Goal: Task Accomplishment & Management: Complete application form

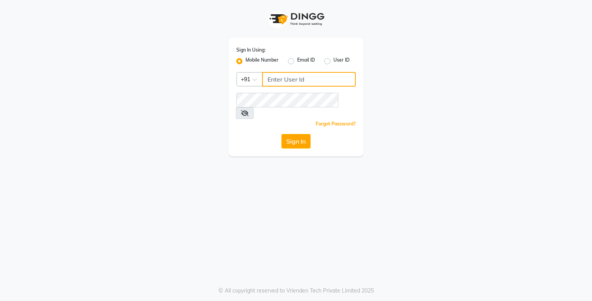
click at [309, 80] on input "Username" at bounding box center [309, 79] width 94 height 15
type input "9919507647"
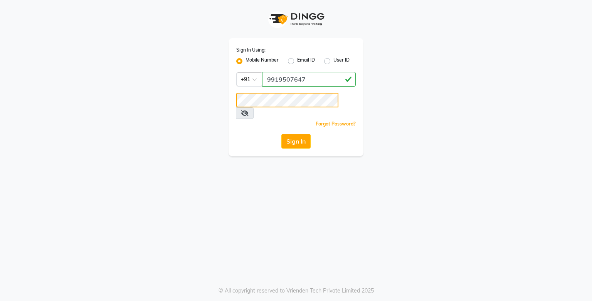
click at [281, 134] on button "Sign In" at bounding box center [295, 141] width 29 height 15
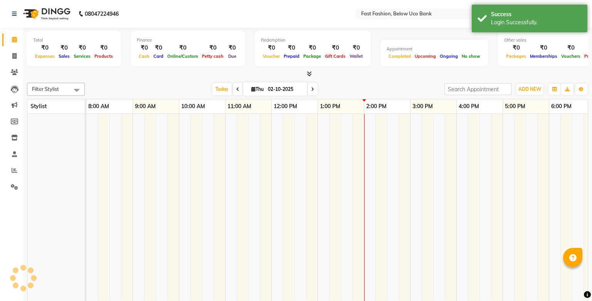
select select "en"
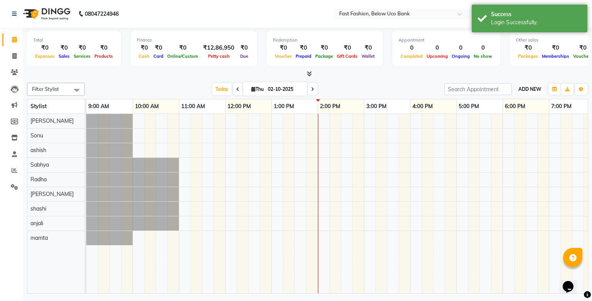
click at [526, 89] on span "ADD NEW" at bounding box center [529, 89] width 23 height 6
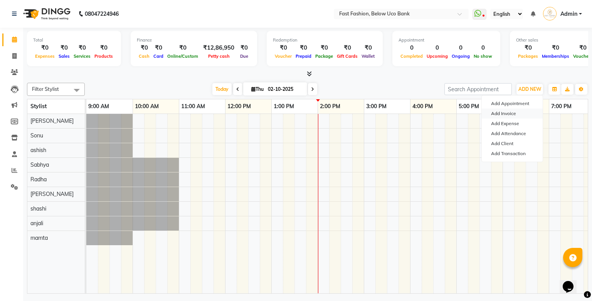
click at [510, 111] on link "Add Invoice" at bounding box center [511, 114] width 61 height 10
select select "4228"
select select "service"
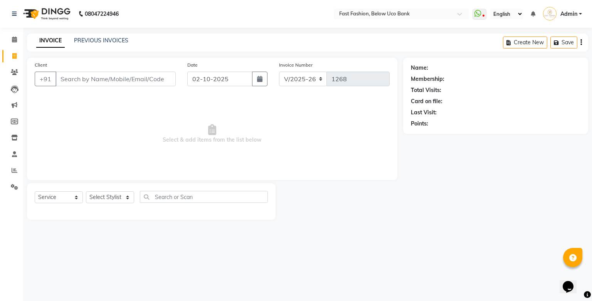
click at [84, 77] on input "Client" at bounding box center [115, 79] width 120 height 15
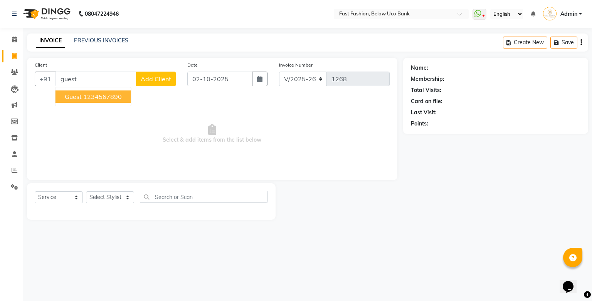
click at [83, 96] on ngb-highlight "1234567890" at bounding box center [102, 97] width 39 height 8
type input "1234567890"
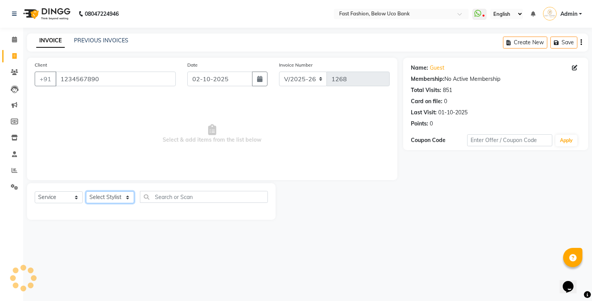
click at [126, 198] on select "Select Stylist ali anjali ashish golu mamta [PERSON_NAME] [PERSON_NAME] [PERSON…" at bounding box center [110, 197] width 48 height 12
select select "22049"
click at [86, 192] on select "Select Stylist ali anjali ashish golu mamta [PERSON_NAME] [PERSON_NAME] [PERSON…" at bounding box center [110, 197] width 48 height 12
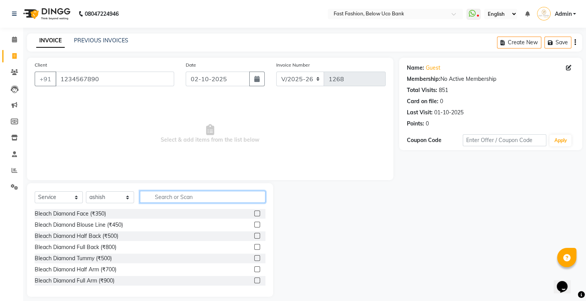
click at [177, 200] on input "text" at bounding box center [203, 197] width 126 height 12
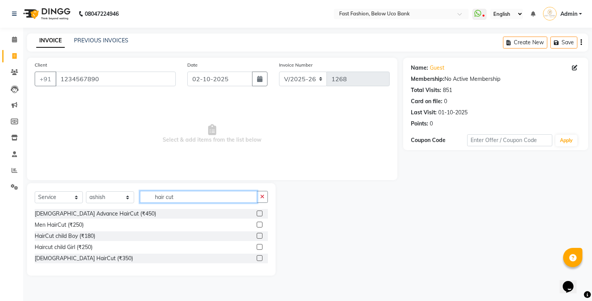
type input "hair cut"
click at [262, 238] on label at bounding box center [259, 236] width 6 height 6
click at [262, 238] on input "checkbox" at bounding box center [258, 236] width 5 height 5
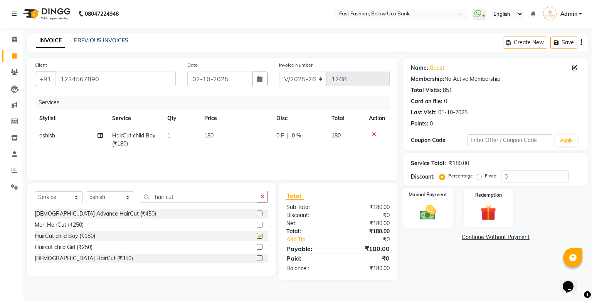
checkbox input "false"
click at [417, 198] on label "Manual Payment" at bounding box center [427, 194] width 39 height 7
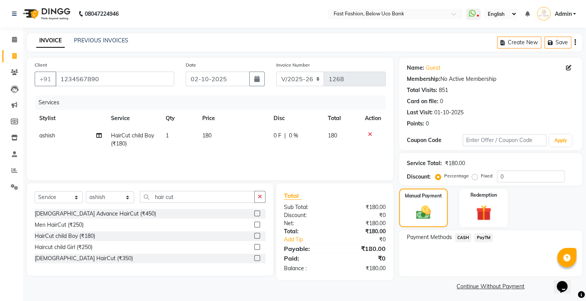
click at [485, 235] on span "PayTM" at bounding box center [483, 237] width 18 height 9
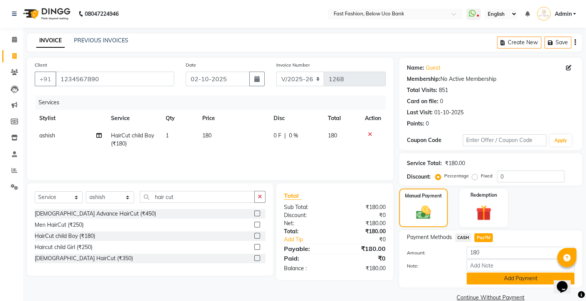
click at [499, 279] on button "Add Payment" at bounding box center [520, 279] width 108 height 12
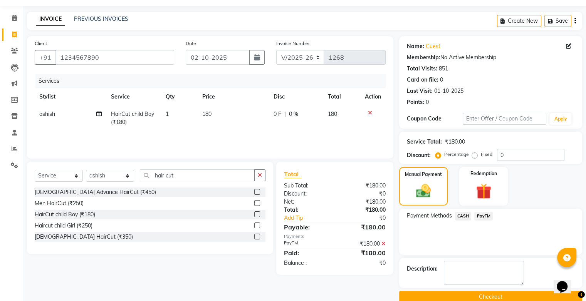
scroll to position [34, 0]
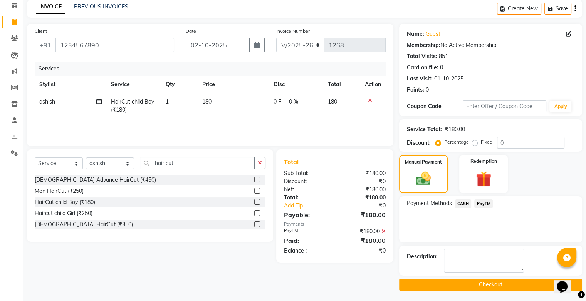
click at [493, 282] on button "Checkout" at bounding box center [490, 285] width 183 height 12
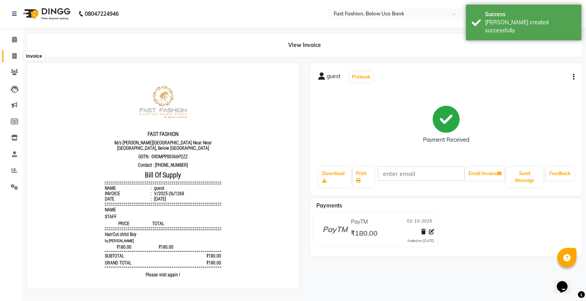
click at [12, 53] on icon at bounding box center [14, 56] width 4 height 6
select select "service"
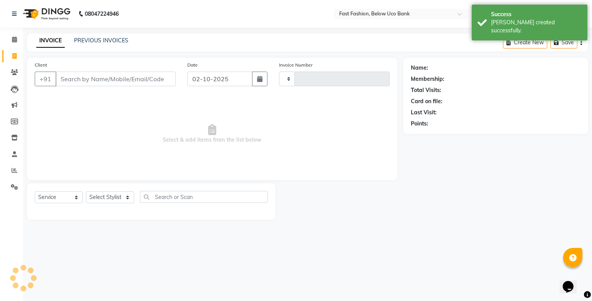
type input "1269"
select select "4228"
click at [102, 78] on input "Client" at bounding box center [115, 79] width 120 height 15
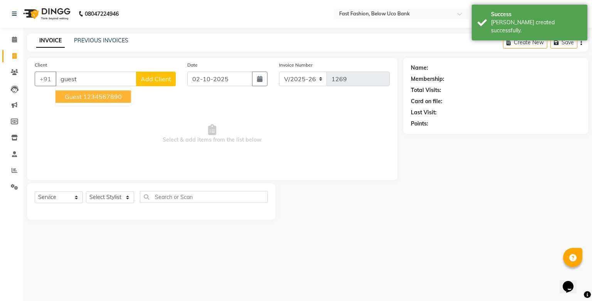
click at [92, 97] on ngb-highlight "1234567890" at bounding box center [102, 97] width 39 height 8
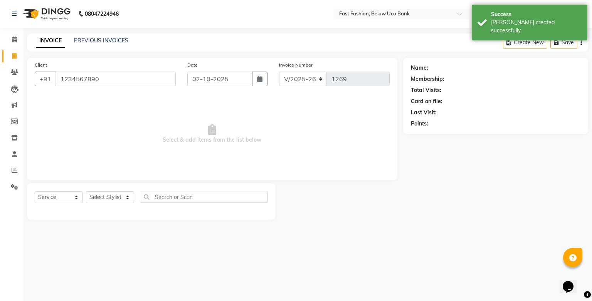
type input "1234567890"
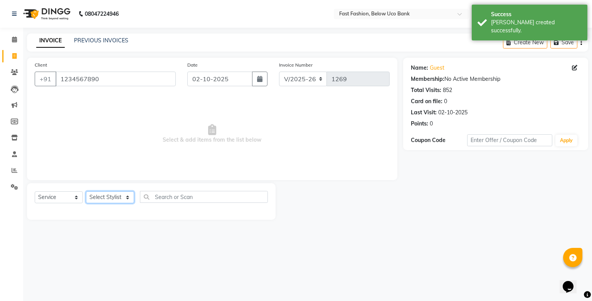
click at [121, 198] on select "Select Stylist ali anjali ashish golu mamta [PERSON_NAME] [PERSON_NAME] [PERSON…" at bounding box center [110, 197] width 48 height 12
select select "22047"
click at [86, 192] on select "Select Stylist ali anjali ashish golu mamta [PERSON_NAME] [PERSON_NAME] [PERSON…" at bounding box center [110, 197] width 48 height 12
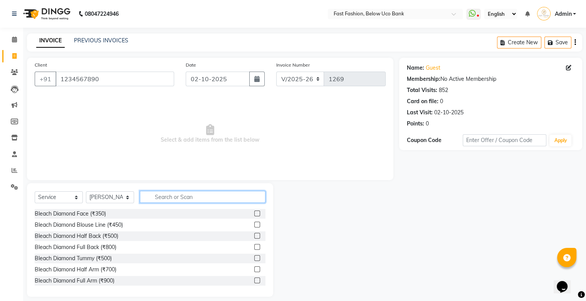
click at [164, 193] on input "text" at bounding box center [203, 197] width 126 height 12
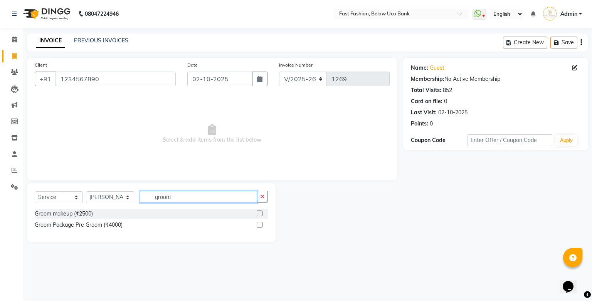
type input "groom"
click at [260, 211] on label at bounding box center [259, 214] width 6 height 6
click at [260, 211] on input "checkbox" at bounding box center [258, 213] width 5 height 5
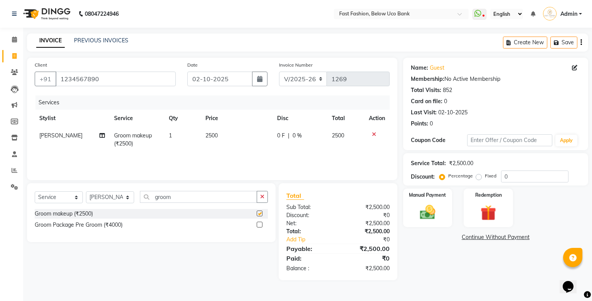
checkbox input "false"
click at [431, 211] on img at bounding box center [427, 212] width 26 height 18
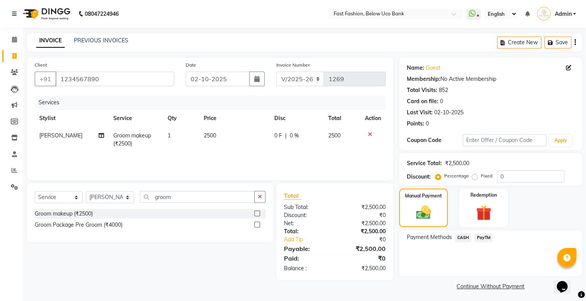
click at [489, 235] on span "PayTM" at bounding box center [483, 237] width 18 height 9
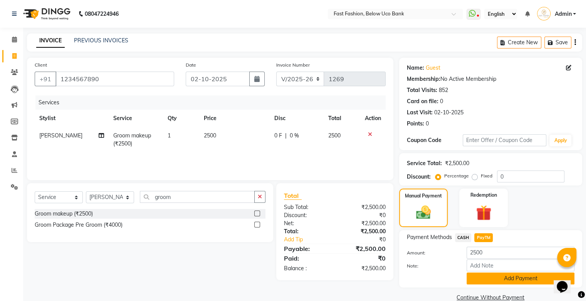
click at [501, 278] on button "Add Payment" at bounding box center [520, 279] width 108 height 12
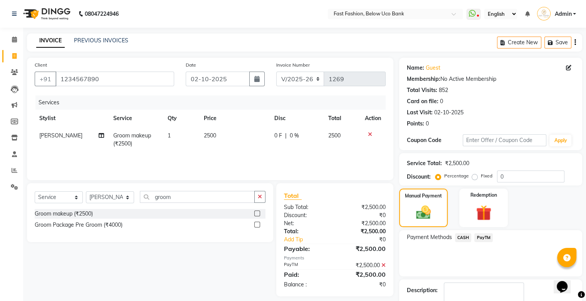
scroll to position [34, 0]
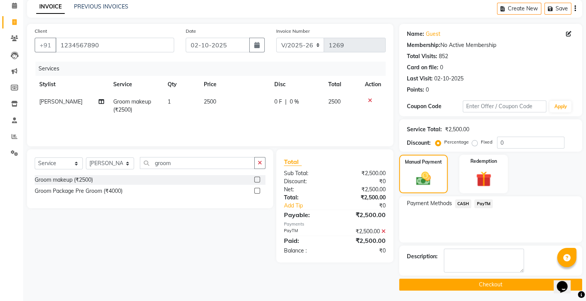
click at [492, 283] on button "Checkout" at bounding box center [490, 285] width 183 height 12
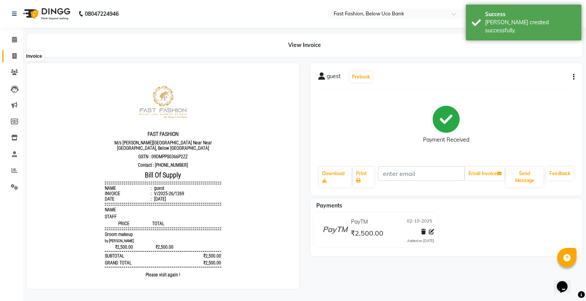
click at [15, 54] on icon at bounding box center [14, 56] width 4 height 6
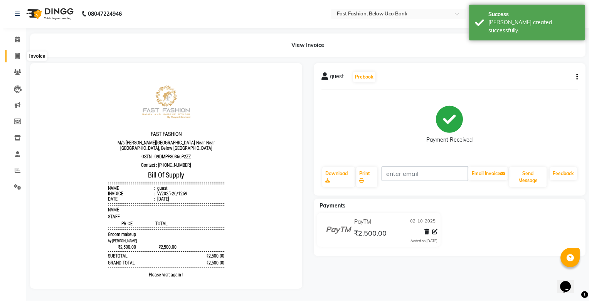
select select "service"
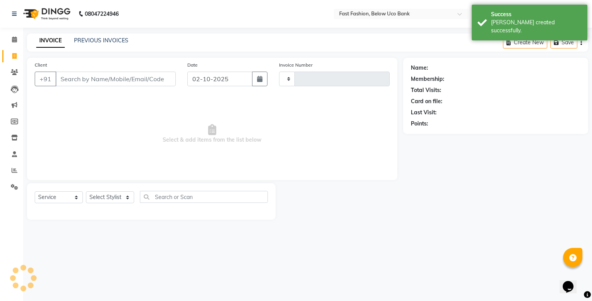
type input "1270"
select select "4228"
click at [72, 76] on input "Client" at bounding box center [115, 79] width 120 height 15
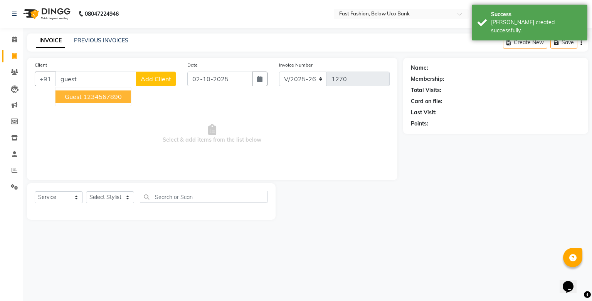
click at [68, 96] on span "guest" at bounding box center [73, 97] width 17 height 8
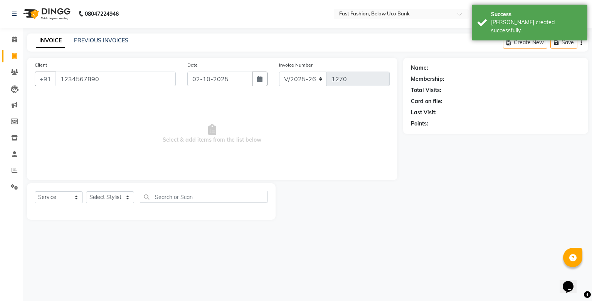
type input "1234567890"
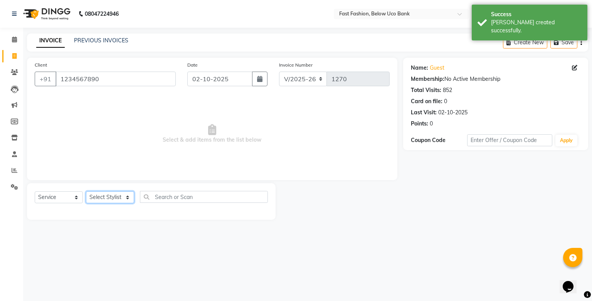
click at [117, 199] on select "Select Stylist ali anjali ashish golu mamta [PERSON_NAME] [PERSON_NAME] [PERSON…" at bounding box center [110, 197] width 48 height 12
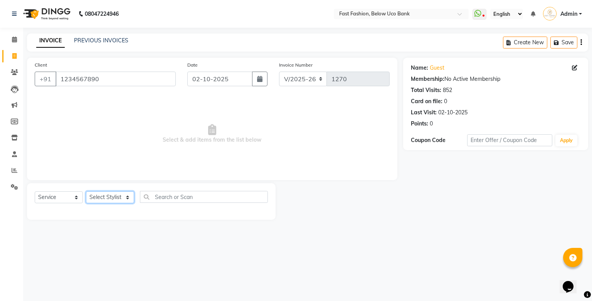
select select "22048"
click at [86, 192] on select "Select Stylist ali anjali ashish golu mamta [PERSON_NAME] [PERSON_NAME] [PERSON…" at bounding box center [110, 197] width 48 height 12
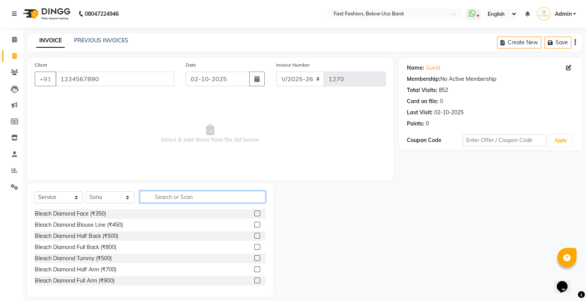
click at [181, 198] on input "text" at bounding box center [203, 197] width 126 height 12
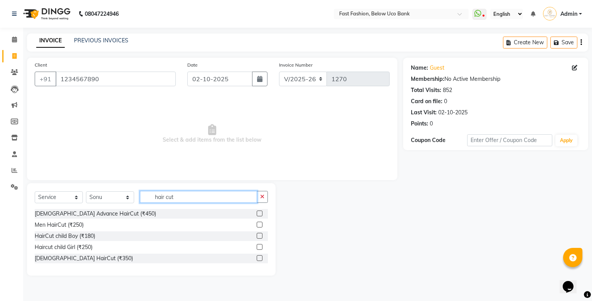
type input "hair cut"
click at [260, 227] on label at bounding box center [259, 225] width 6 height 6
click at [260, 227] on input "checkbox" at bounding box center [258, 225] width 5 height 5
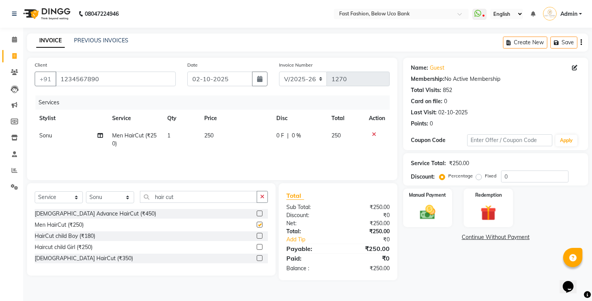
checkbox input "false"
click at [217, 201] on input "hair cut" at bounding box center [198, 197] width 117 height 12
type input "h"
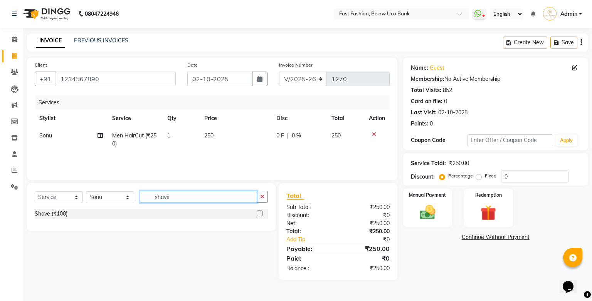
type input "shave"
click at [258, 215] on label at bounding box center [259, 214] width 6 height 6
click at [258, 215] on input "checkbox" at bounding box center [258, 213] width 5 height 5
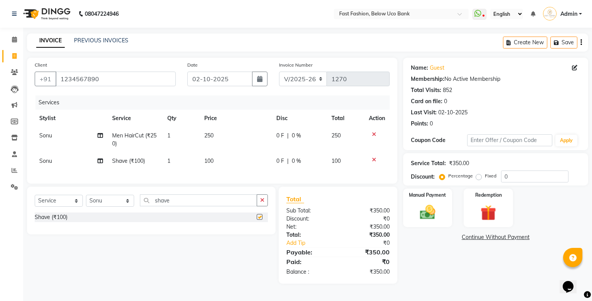
checkbox input "false"
click at [205, 205] on input "shave" at bounding box center [198, 200] width 117 height 12
type input "s"
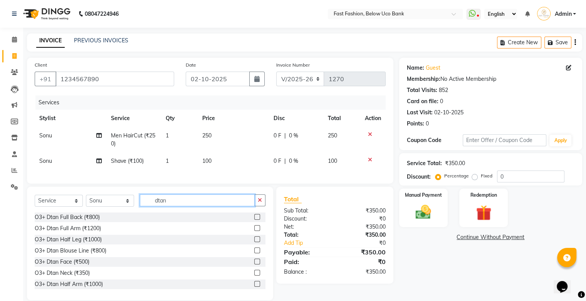
type input "dtan"
click at [254, 265] on label at bounding box center [257, 262] width 6 height 6
click at [254, 265] on input "checkbox" at bounding box center [256, 262] width 5 height 5
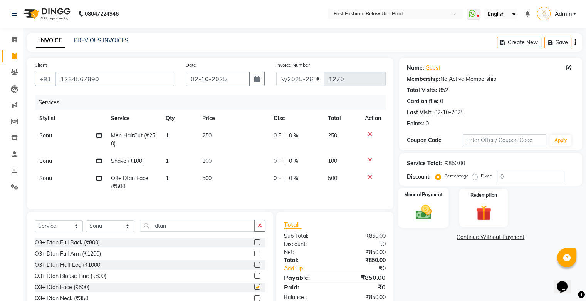
checkbox input "false"
click at [369, 159] on icon at bounding box center [370, 159] width 4 height 5
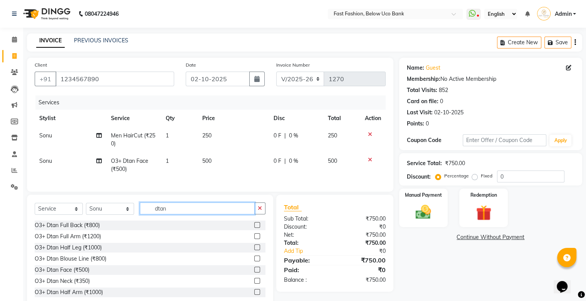
click at [181, 214] on input "dtan" at bounding box center [197, 209] width 115 height 12
type input "d"
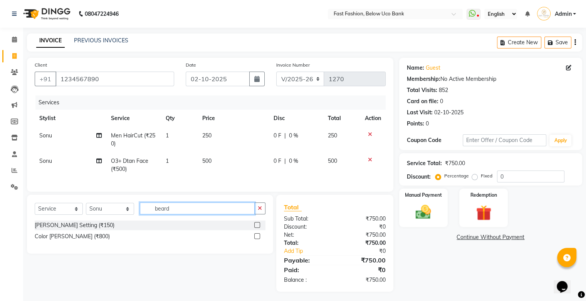
type input "beard"
click at [255, 228] on label at bounding box center [257, 225] width 6 height 6
click at [255, 228] on input "checkbox" at bounding box center [256, 225] width 5 height 5
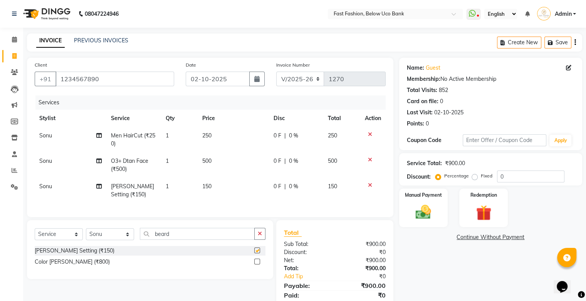
checkbox input "false"
click at [294, 161] on span "0 %" at bounding box center [293, 161] width 9 height 8
select select "22048"
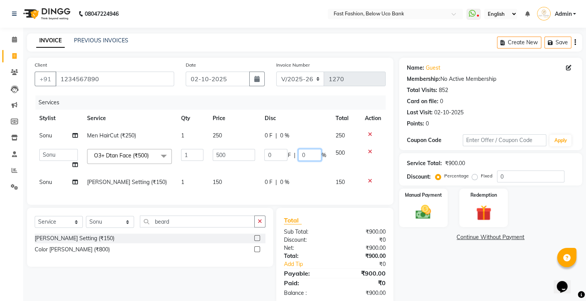
click at [309, 153] on input "0" at bounding box center [309, 155] width 23 height 12
type input "20"
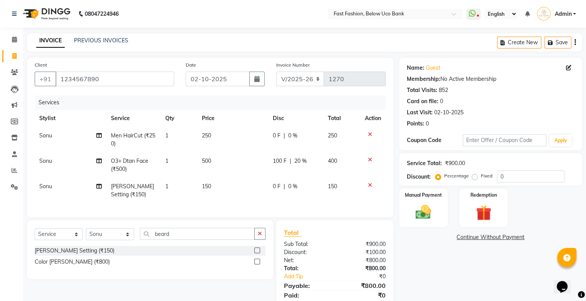
click at [285, 189] on td "0 F | 0 %" at bounding box center [295, 190] width 55 height 25
select select "22048"
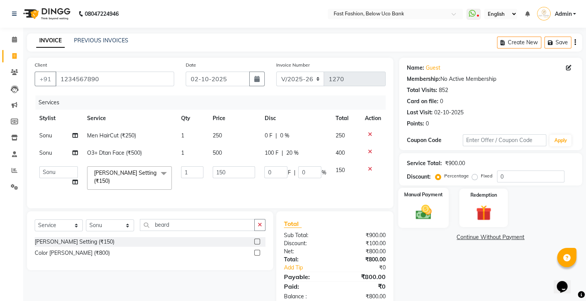
click at [419, 210] on img at bounding box center [423, 212] width 26 height 18
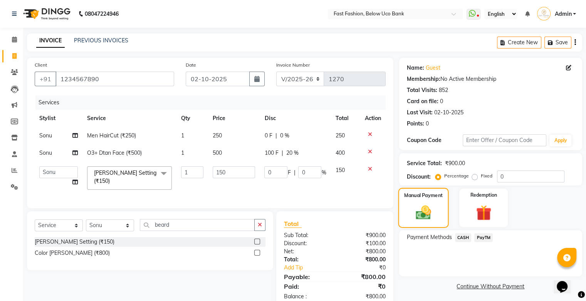
click at [413, 206] on img at bounding box center [423, 213] width 25 height 18
click at [484, 238] on span "PayTM" at bounding box center [483, 237] width 18 height 9
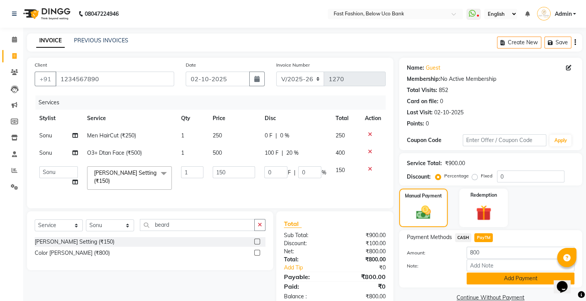
click at [497, 282] on button "Add Payment" at bounding box center [520, 279] width 108 height 12
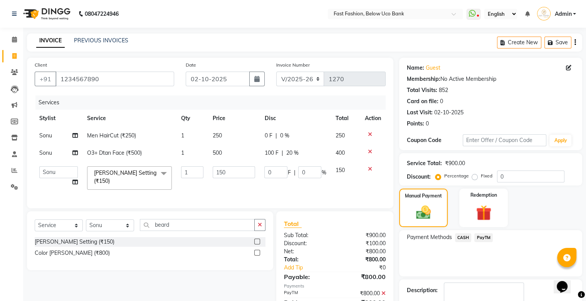
scroll to position [37, 0]
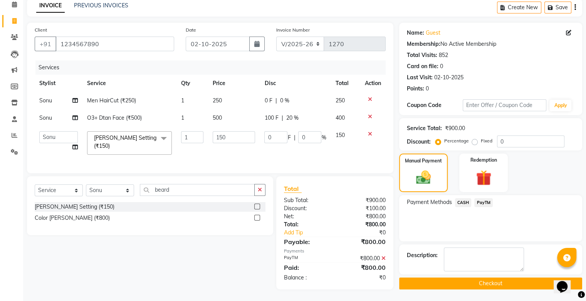
click at [492, 280] on button "Checkout" at bounding box center [490, 284] width 183 height 12
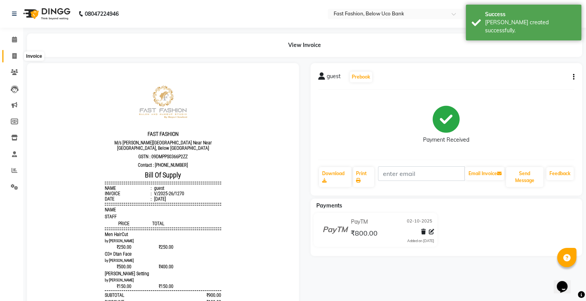
click at [18, 54] on span at bounding box center [14, 56] width 13 height 9
select select "service"
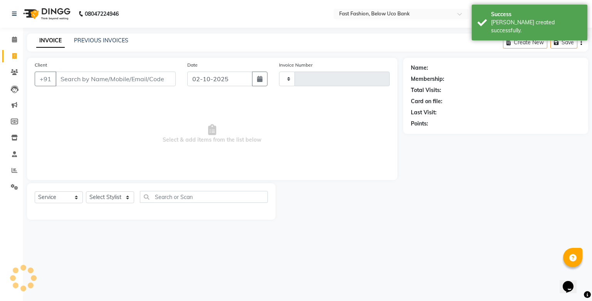
type input "1271"
select select "4228"
click at [69, 79] on input "Client" at bounding box center [115, 79] width 120 height 15
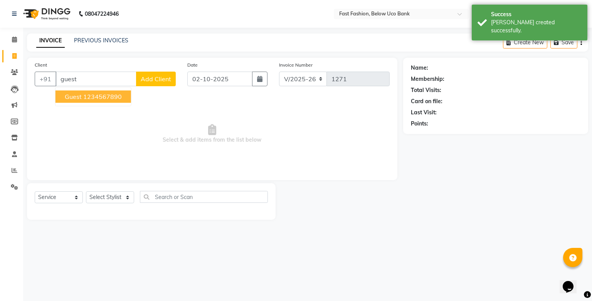
click at [66, 96] on span "guest" at bounding box center [73, 97] width 17 height 8
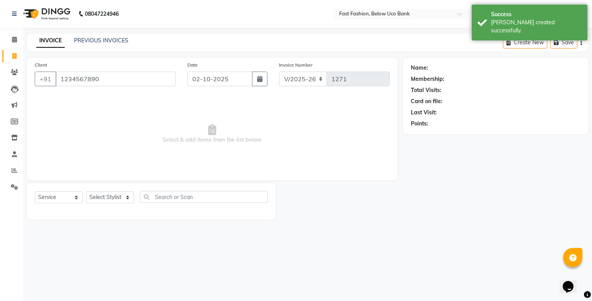
type input "1234567890"
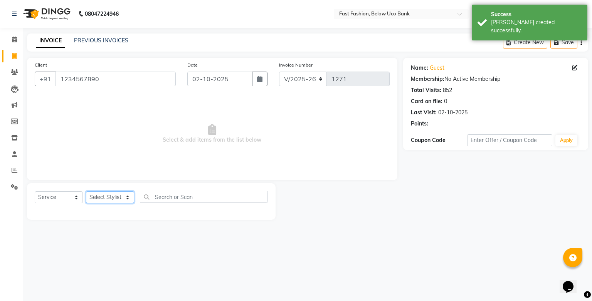
click at [114, 195] on select "Select Stylist ali anjali ashish golu mamta [PERSON_NAME] [PERSON_NAME] [PERSON…" at bounding box center [110, 197] width 48 height 12
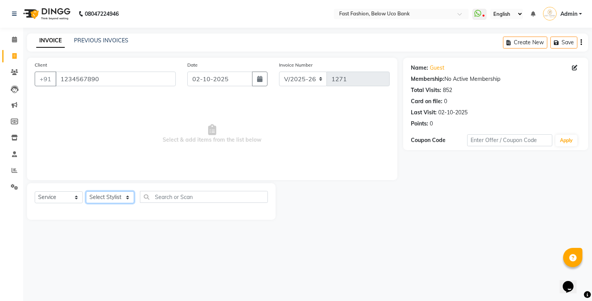
select select "22049"
click at [86, 192] on select "Select Stylist ali anjali ashish golu mamta [PERSON_NAME] [PERSON_NAME] [PERSON…" at bounding box center [110, 197] width 48 height 12
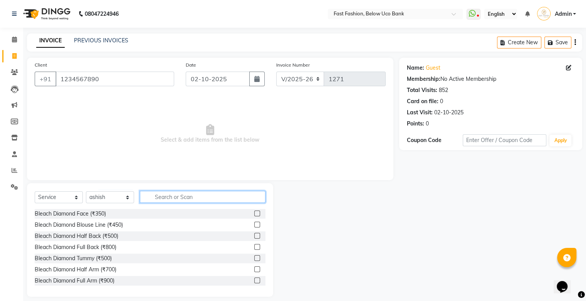
click at [189, 201] on input "text" at bounding box center [203, 197] width 126 height 12
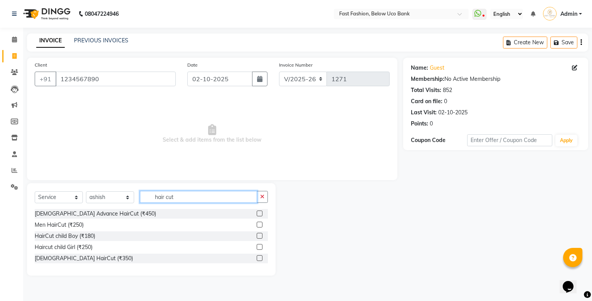
type input "hair cut"
click at [261, 224] on label at bounding box center [259, 225] width 6 height 6
click at [261, 224] on input "checkbox" at bounding box center [258, 225] width 5 height 5
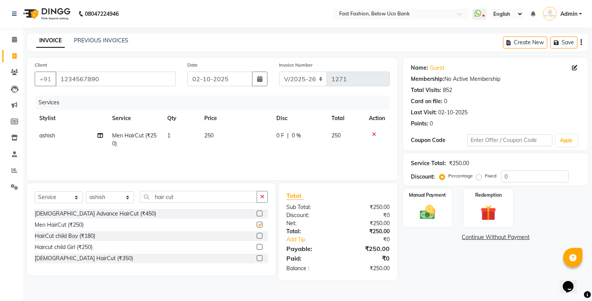
checkbox input "false"
click at [230, 201] on input "hair cut" at bounding box center [198, 197] width 117 height 12
type input "h"
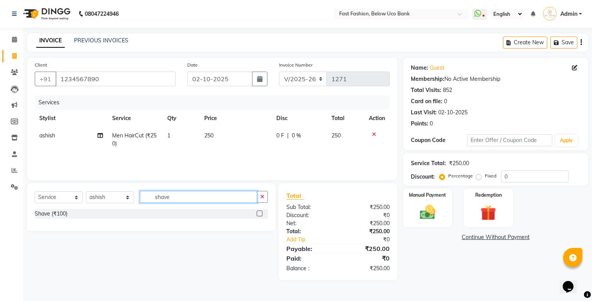
type input "shave"
click at [259, 212] on label at bounding box center [259, 214] width 6 height 6
click at [259, 212] on input "checkbox" at bounding box center [258, 213] width 5 height 5
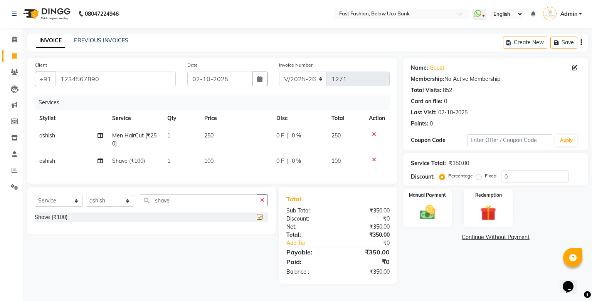
checkbox input "false"
click at [433, 205] on img at bounding box center [427, 212] width 26 height 18
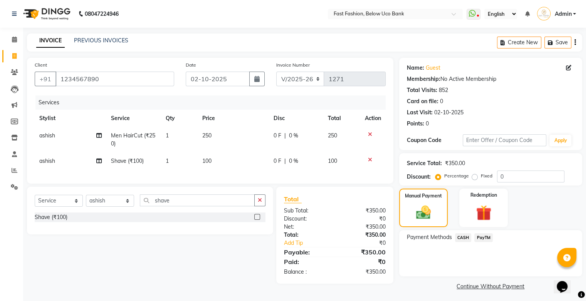
click at [485, 238] on span "PayTM" at bounding box center [483, 237] width 18 height 9
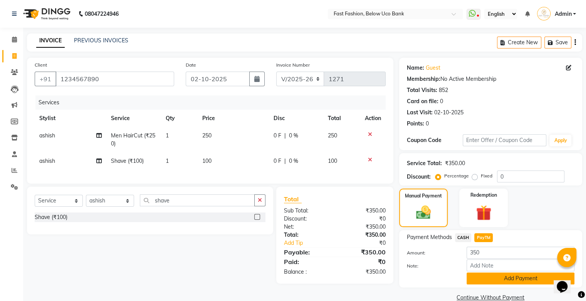
click at [505, 280] on button "Add Payment" at bounding box center [520, 279] width 108 height 12
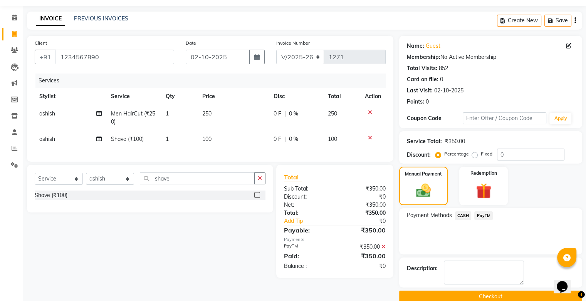
scroll to position [34, 0]
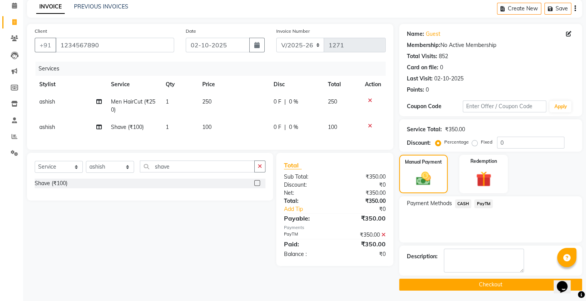
click at [494, 286] on button "Checkout" at bounding box center [490, 285] width 183 height 12
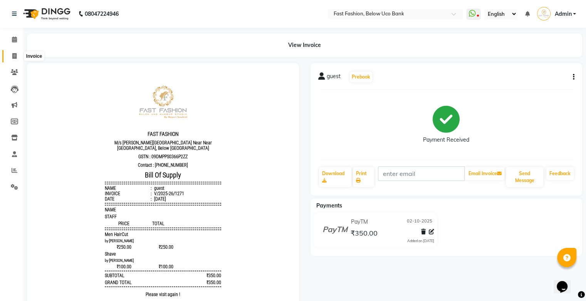
click at [13, 56] on icon at bounding box center [14, 56] width 4 height 6
select select "4228"
select select "service"
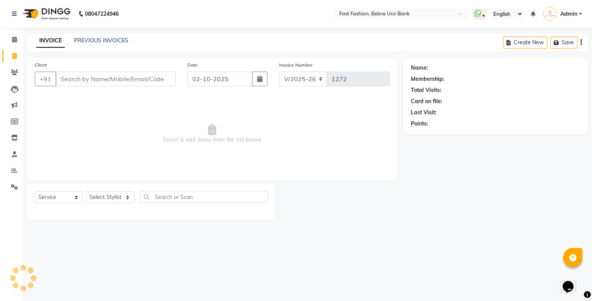
click at [86, 77] on input "Client" at bounding box center [115, 79] width 120 height 15
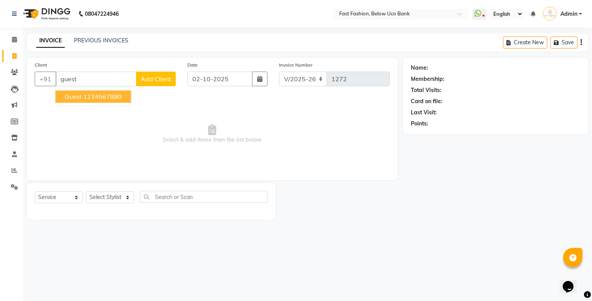
click at [82, 97] on button "guest 1234567890" at bounding box center [92, 97] width 75 height 12
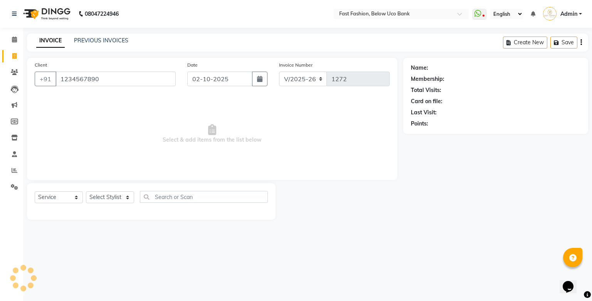
type input "1234567890"
click at [123, 196] on select "Select Stylist ali anjali ashish golu mamta [PERSON_NAME] [PERSON_NAME] [PERSON…" at bounding box center [110, 197] width 48 height 12
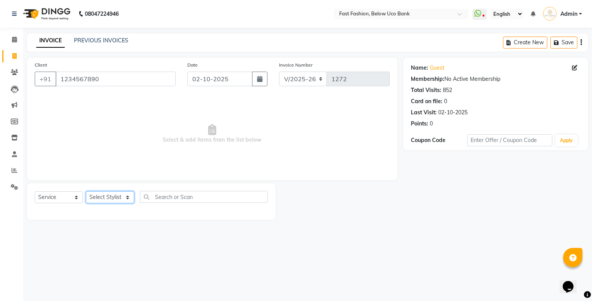
select select "22409"
click at [86, 192] on select "Select Stylist ali anjali ashish golu mamta [PERSON_NAME] [PERSON_NAME] [PERSON…" at bounding box center [110, 197] width 48 height 12
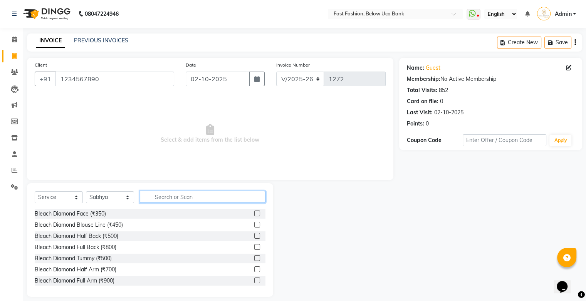
click at [184, 197] on input "text" at bounding box center [203, 197] width 126 height 12
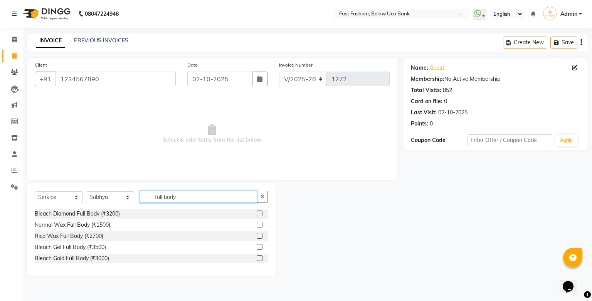
type input "full body"
click at [261, 227] on label at bounding box center [259, 225] width 6 height 6
click at [261, 227] on input "checkbox" at bounding box center [258, 225] width 5 height 5
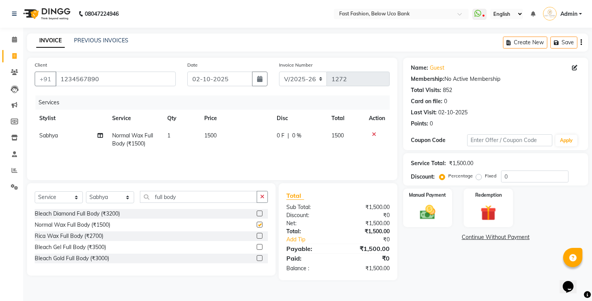
checkbox input "false"
click at [484, 178] on label "Fixed" at bounding box center [490, 176] width 12 height 7
click at [479, 178] on input "Fixed" at bounding box center [479, 175] width 5 height 5
radio input "true"
click at [520, 174] on input "0" at bounding box center [534, 177] width 67 height 12
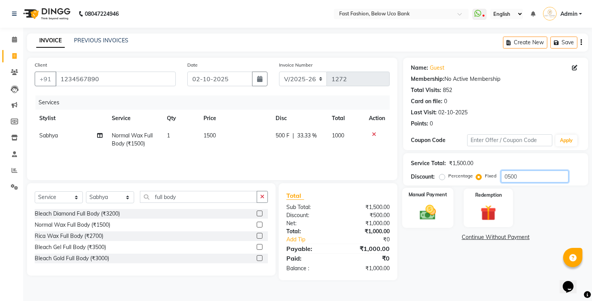
type input "0500"
click at [422, 205] on img at bounding box center [427, 212] width 26 height 18
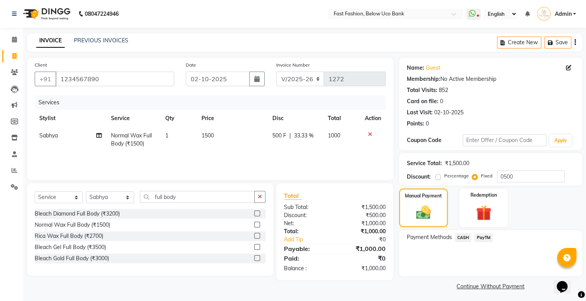
click at [485, 238] on span "PayTM" at bounding box center [483, 237] width 18 height 9
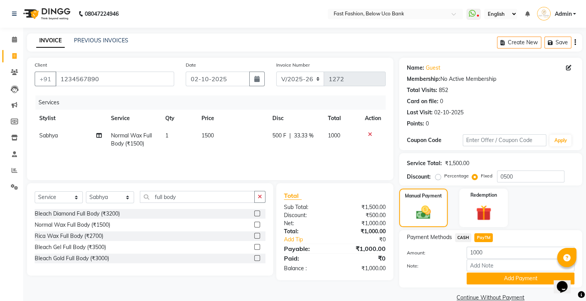
click at [515, 278] on button "Add Payment" at bounding box center [520, 279] width 108 height 12
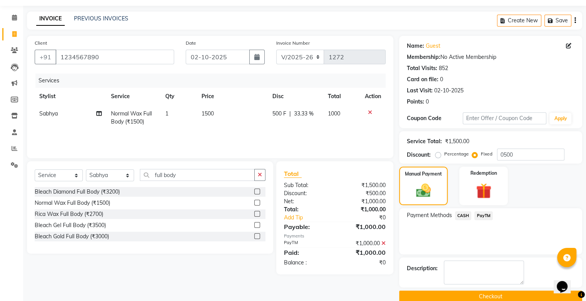
scroll to position [34, 0]
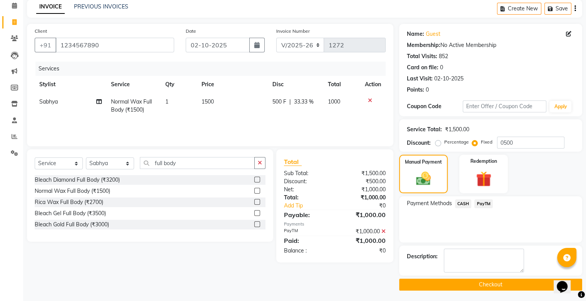
click at [503, 283] on button "Checkout" at bounding box center [490, 285] width 183 height 12
